Goal: Check status: Check status

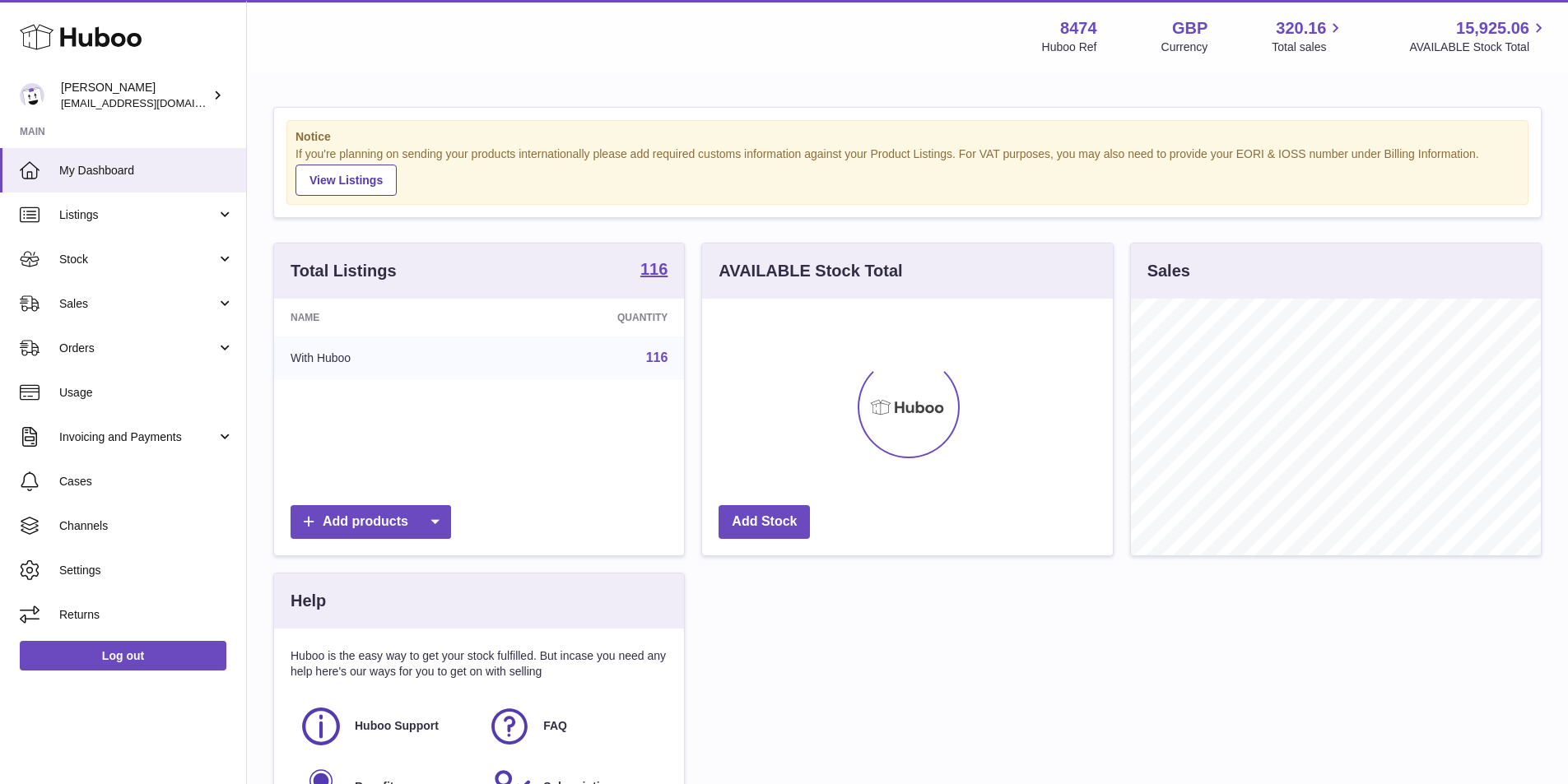
scroll to position [257, 411]
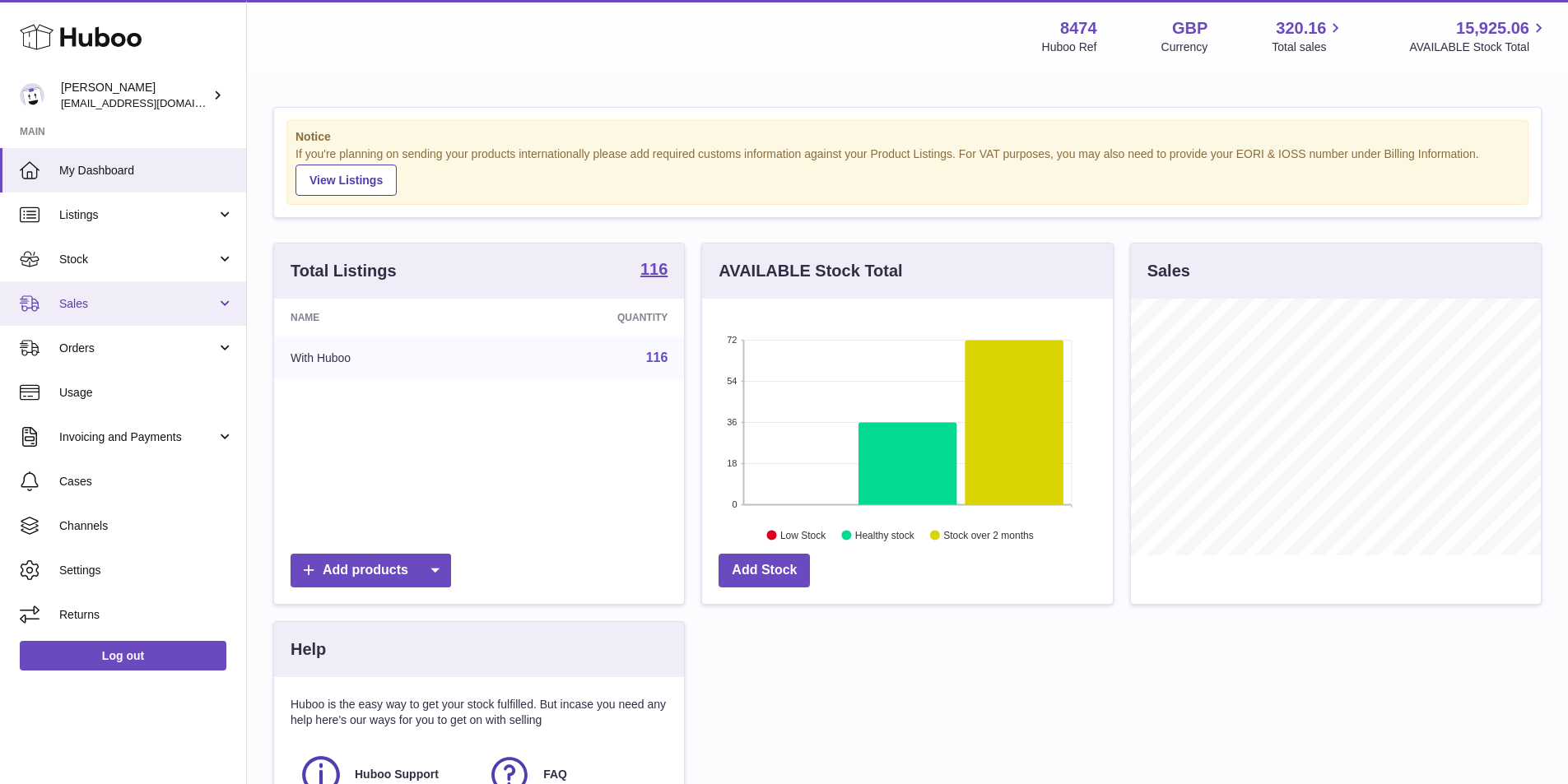
click at [131, 305] on span "Sales" at bounding box center [138, 304] width 158 height 16
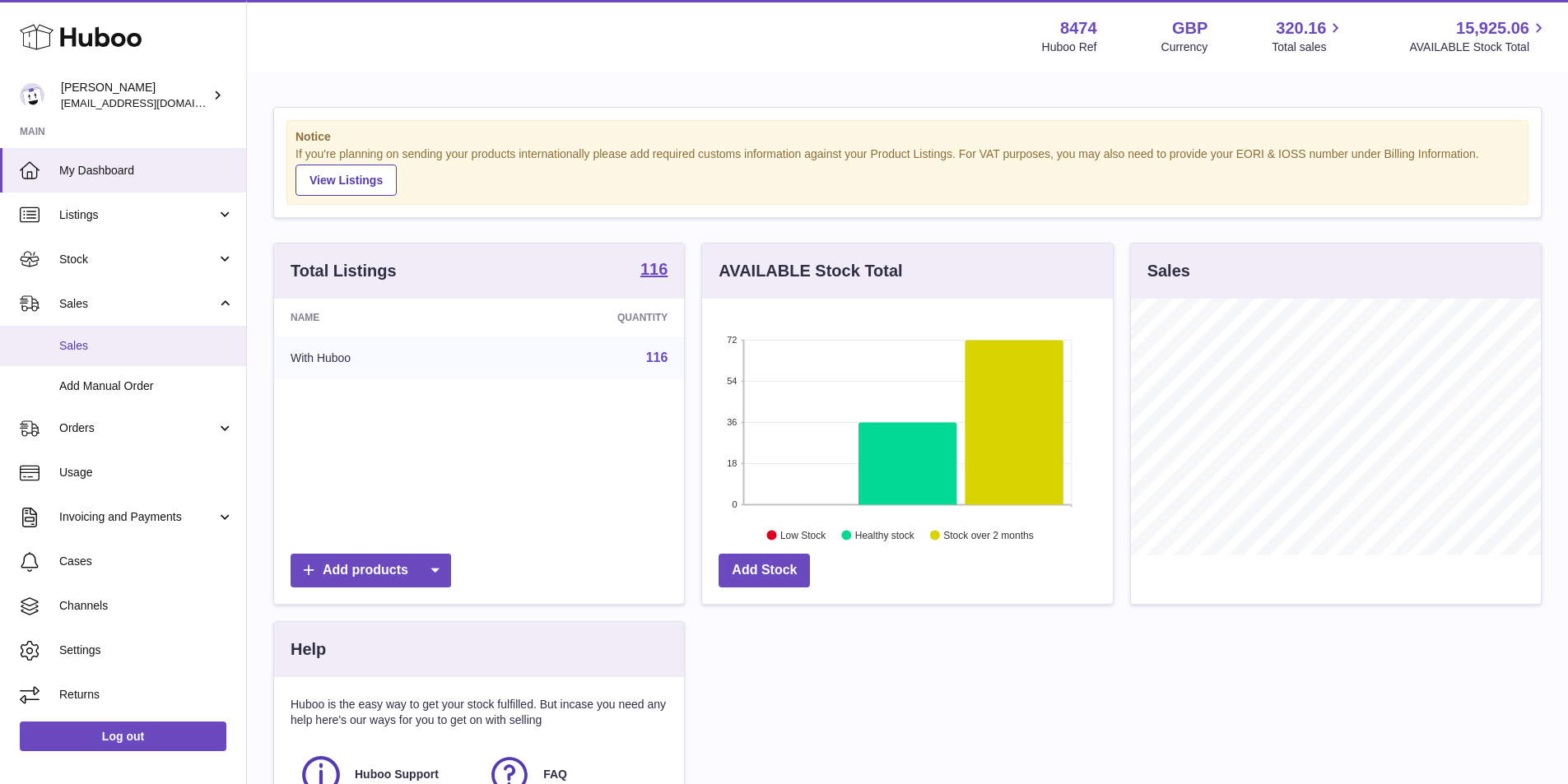
click at [133, 344] on span "Sales" at bounding box center [146, 345] width 174 height 16
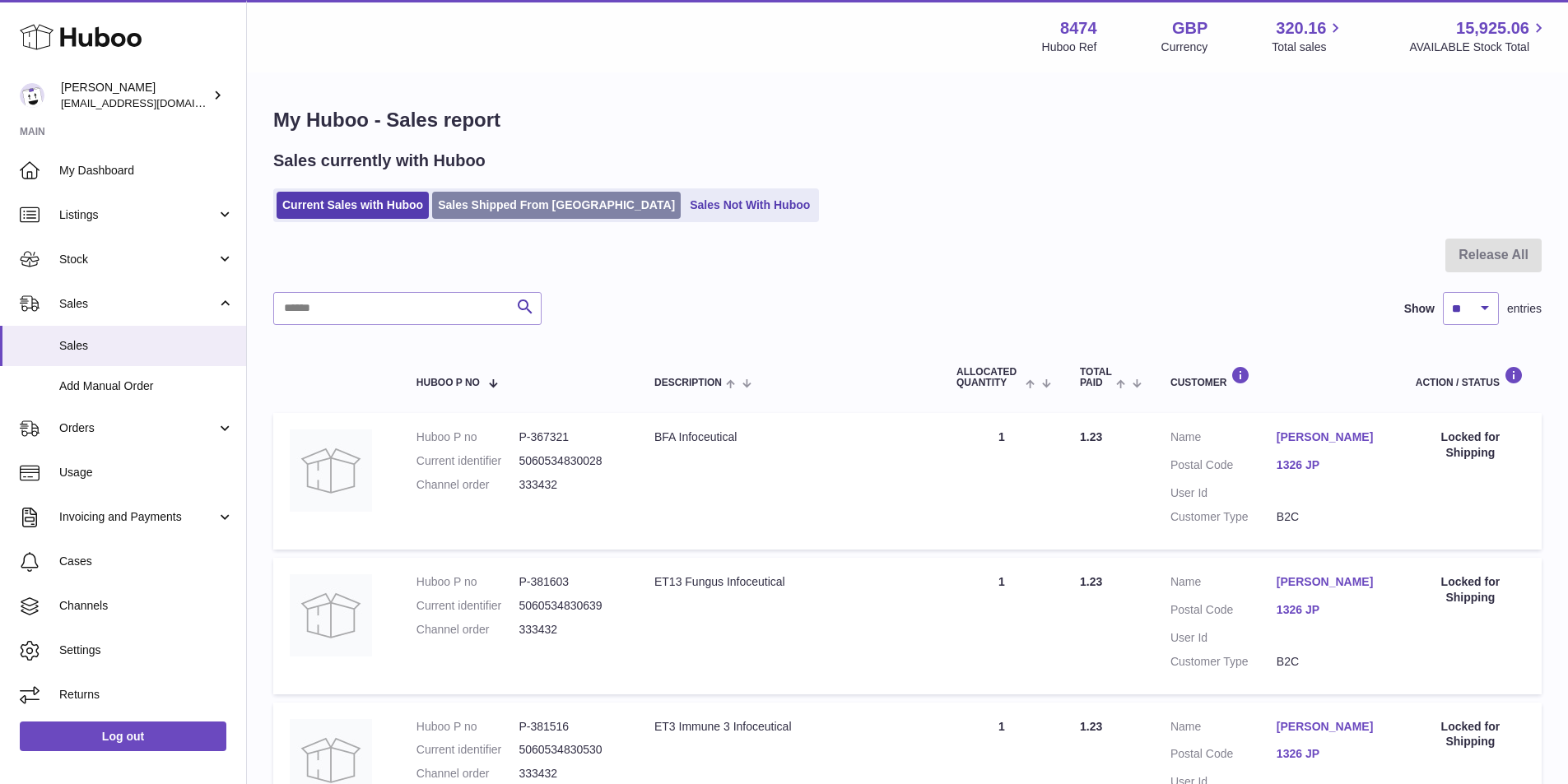
click at [504, 198] on link "Sales Shipped From Huboo" at bounding box center [555, 204] width 248 height 27
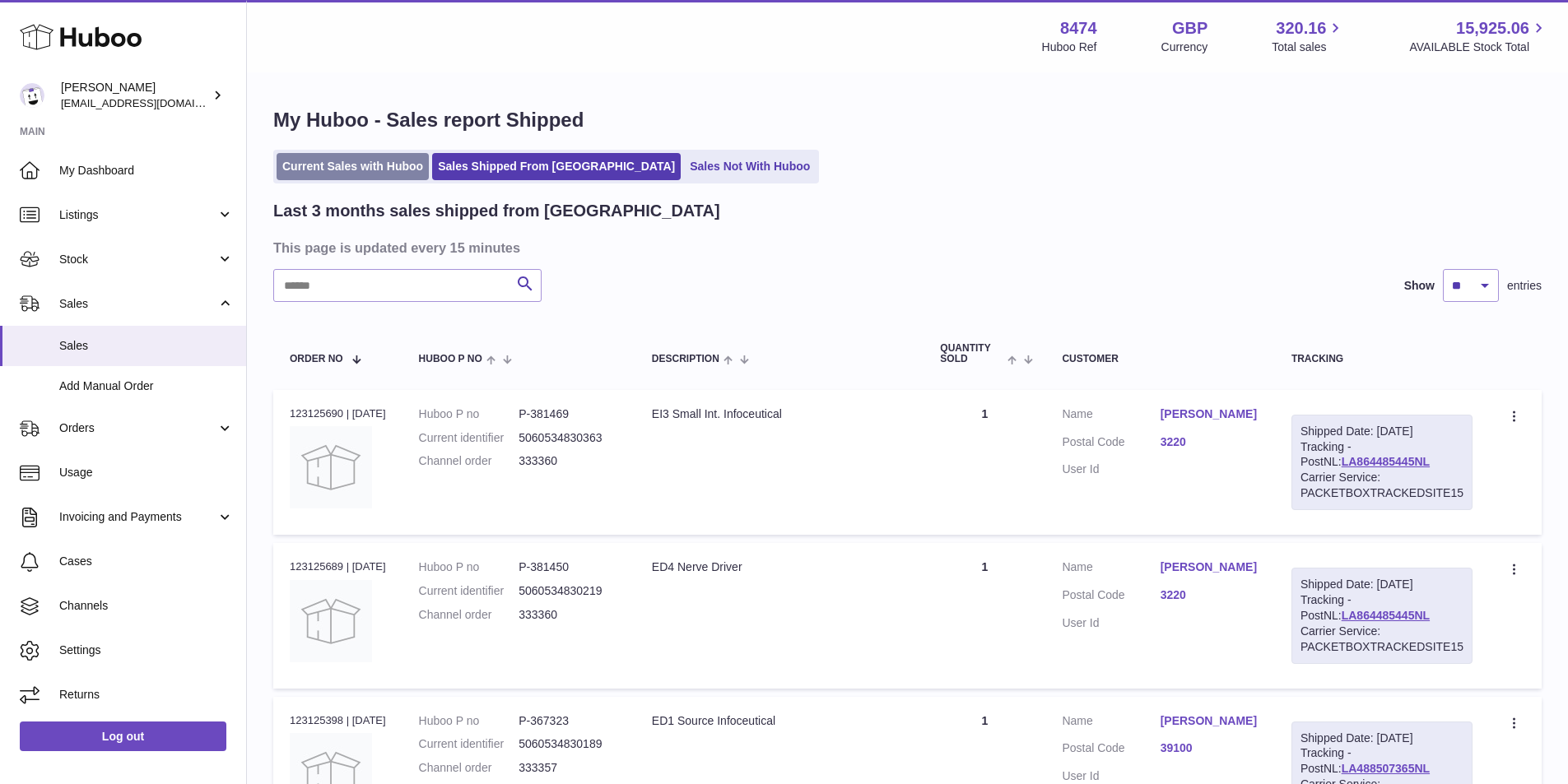
click at [333, 162] on link "Current Sales with Huboo" at bounding box center [353, 166] width 152 height 27
